Goal: Information Seeking & Learning: Learn about a topic

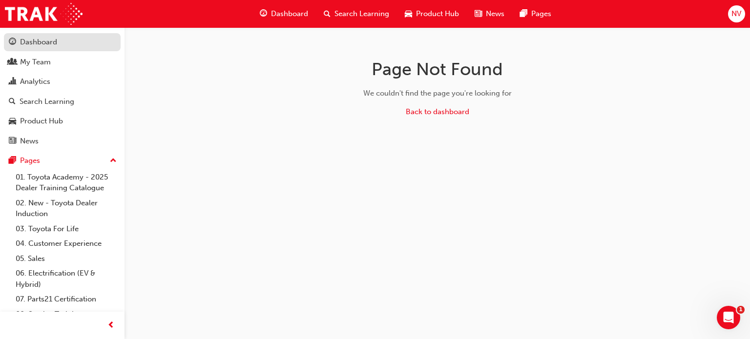
click at [38, 45] on div "Dashboard" at bounding box center [38, 42] width 37 height 11
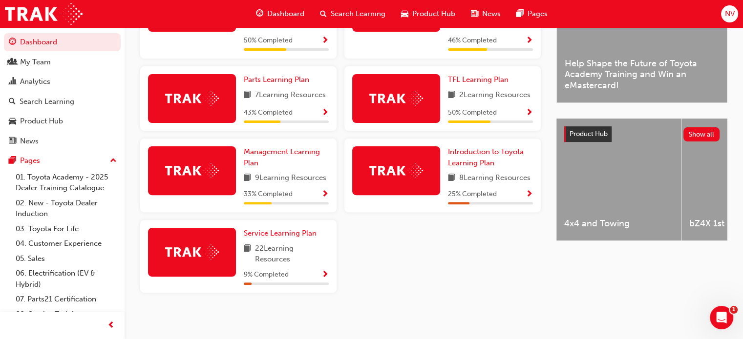
scroll to position [195, 0]
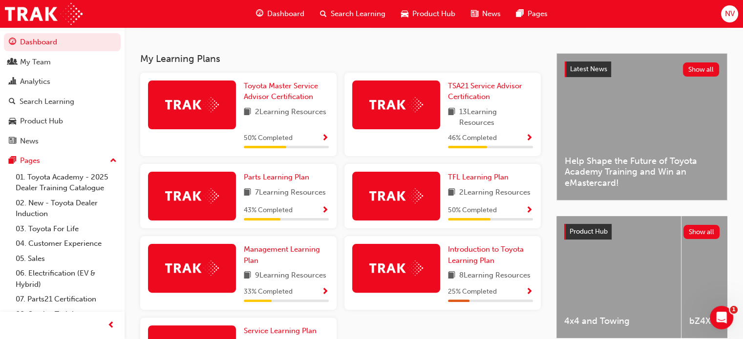
click at [348, 12] on span "Search Learning" at bounding box center [358, 13] width 55 height 11
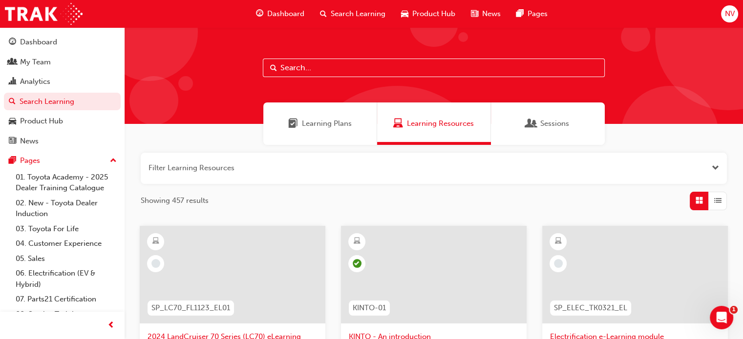
click at [357, 132] on div "Learning Plans" at bounding box center [320, 124] width 114 height 42
